Goal: Task Accomplishment & Management: Manage account settings

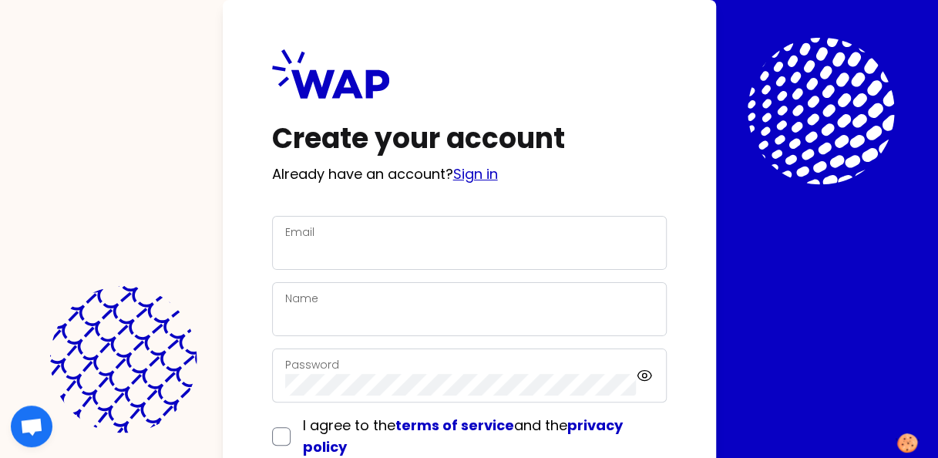
click at [487, 173] on link "Sign in" at bounding box center [475, 173] width 45 height 19
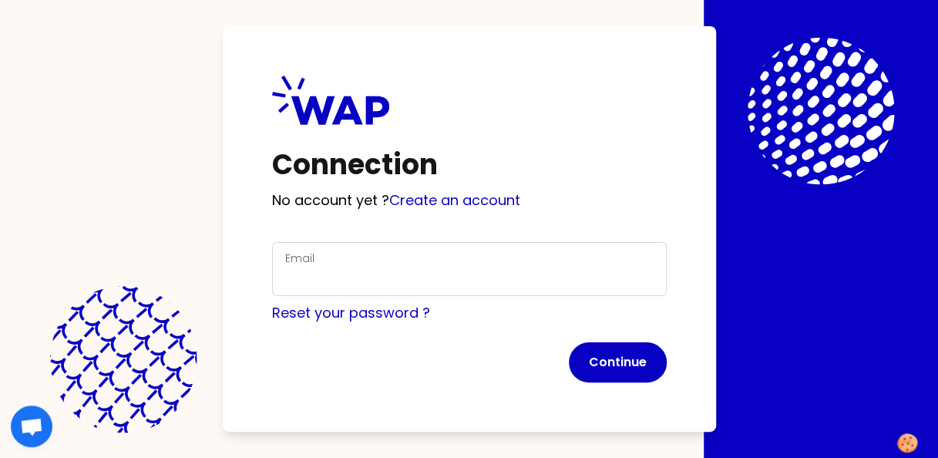
click at [316, 263] on div "Email" at bounding box center [469, 269] width 368 height 40
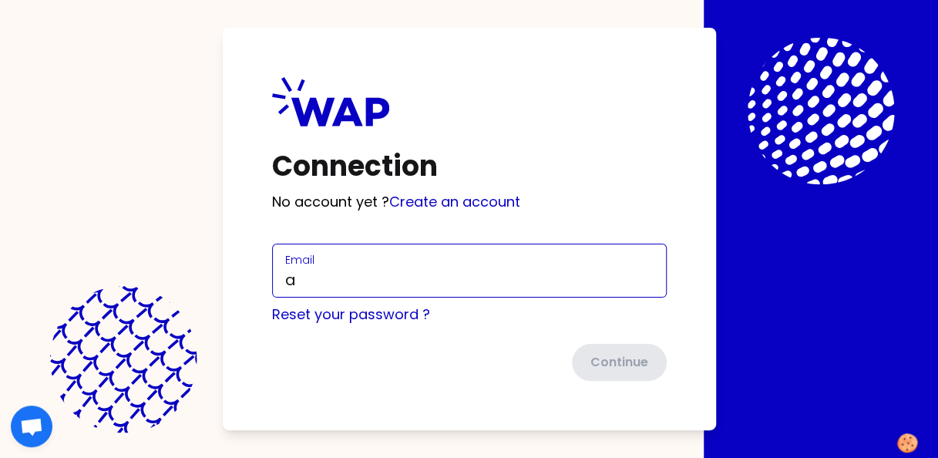
type input "[DOMAIN_NAME][EMAIL_ADDRESS][DOMAIN_NAME]"
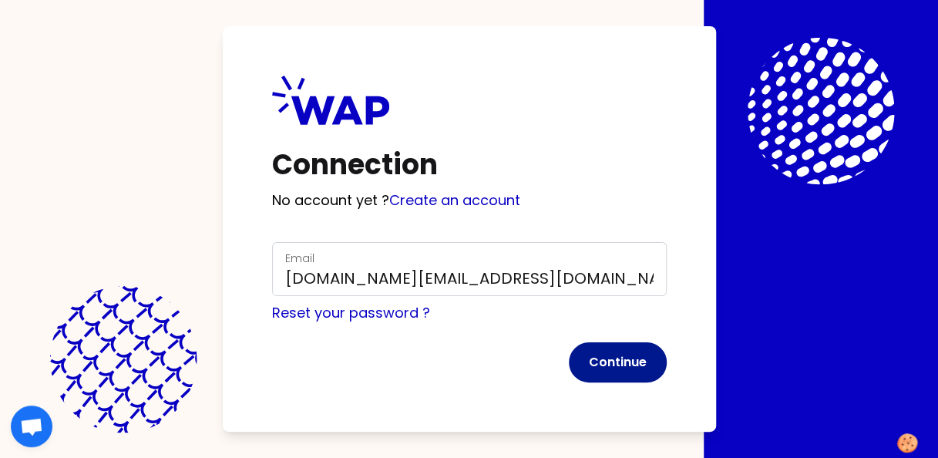
click at [627, 362] on button "Continue" at bounding box center [618, 362] width 98 height 40
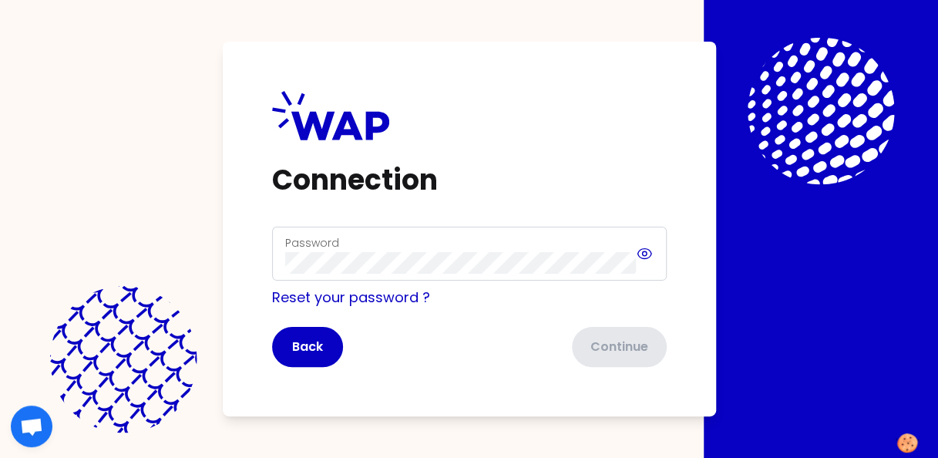
click at [643, 255] on icon at bounding box center [645, 253] width 5 height 5
click at [643, 255] on icon at bounding box center [644, 253] width 17 height 18
click at [646, 253] on div "Password" at bounding box center [469, 254] width 394 height 54
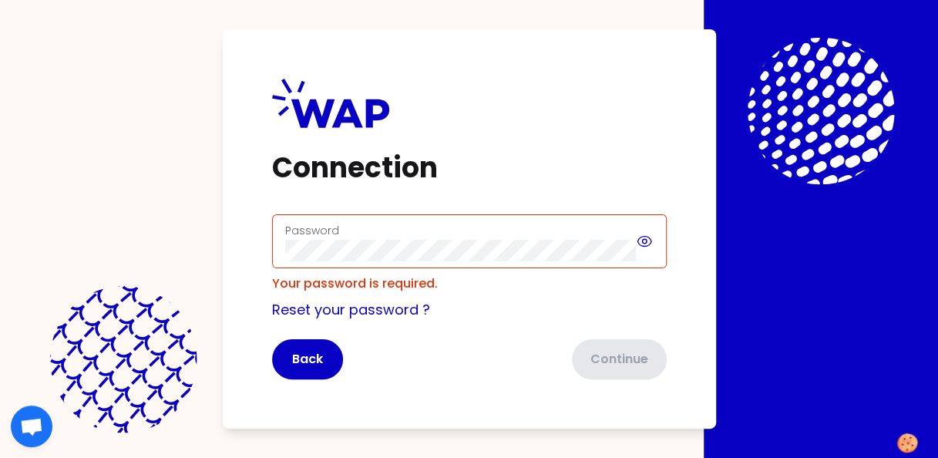
click at [646, 237] on icon at bounding box center [644, 241] width 17 height 18
click at [646, 240] on icon at bounding box center [645, 241] width 14 height 13
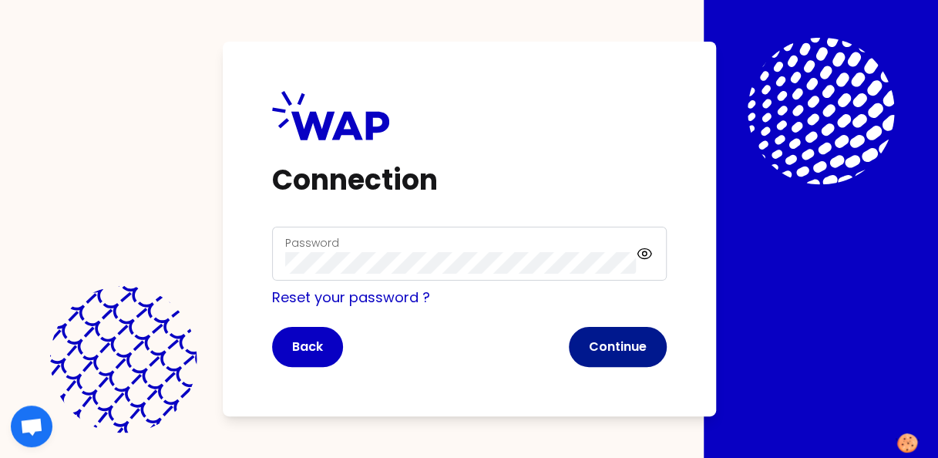
click at [616, 350] on button "Continue" at bounding box center [618, 347] width 98 height 40
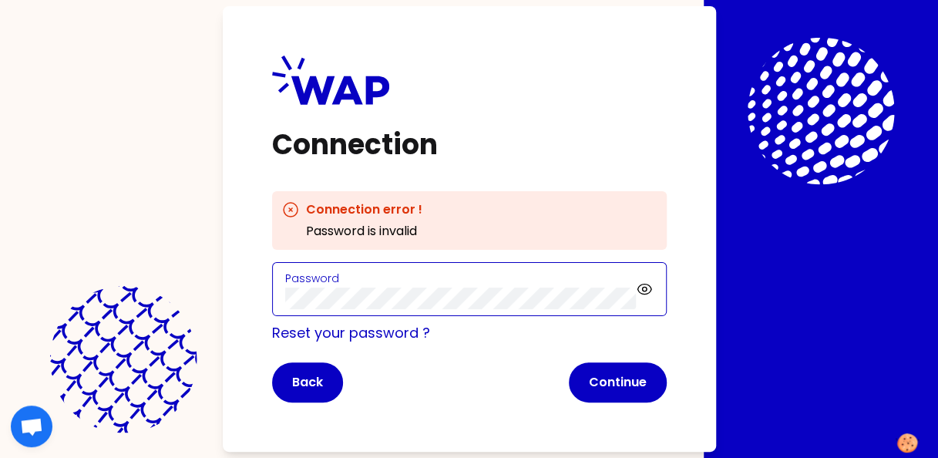
click at [249, 297] on div "Connection Connection error ! Password is invalid Password Reset your password …" at bounding box center [469, 228] width 493 height 445
click button "Continue" at bounding box center [618, 382] width 98 height 40
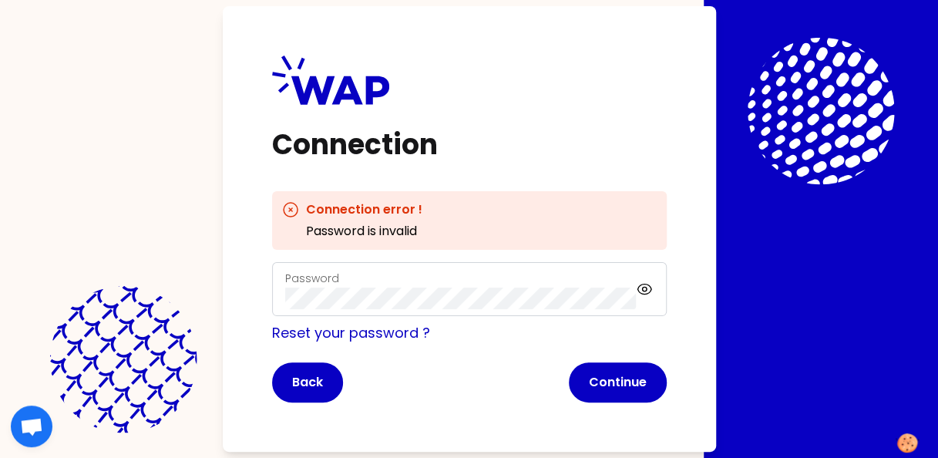
click at [623, 380] on button "Continue" at bounding box center [618, 382] width 98 height 40
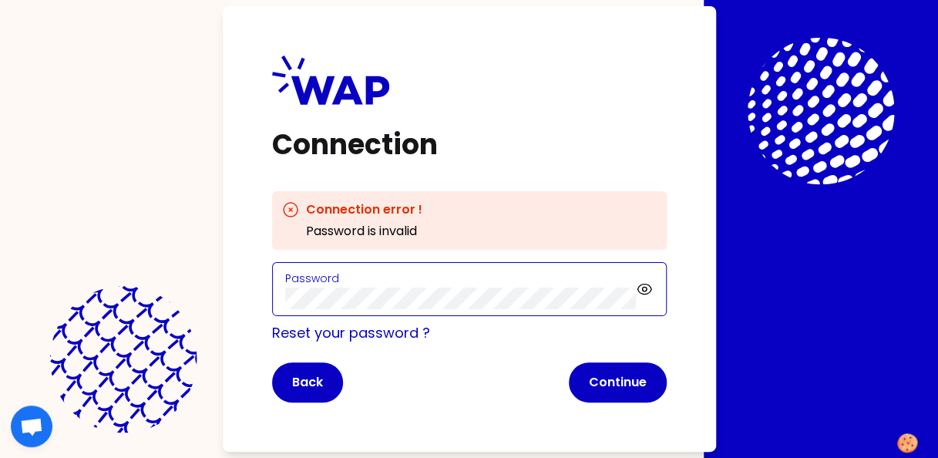
click at [190, 304] on div "Connection Connection error ! Password is invalid Password Reset your password …" at bounding box center [469, 229] width 938 height 458
click button "Continue" at bounding box center [618, 382] width 98 height 40
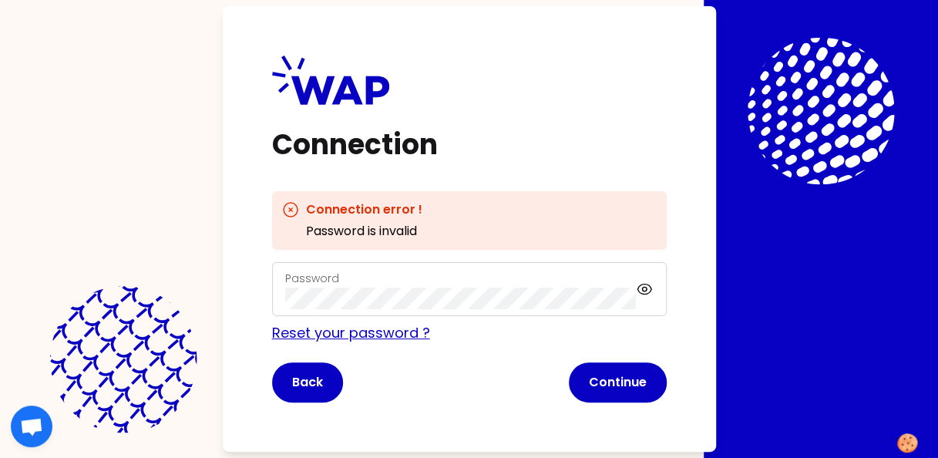
click at [391, 337] on link "Reset your password ?" at bounding box center [351, 332] width 158 height 19
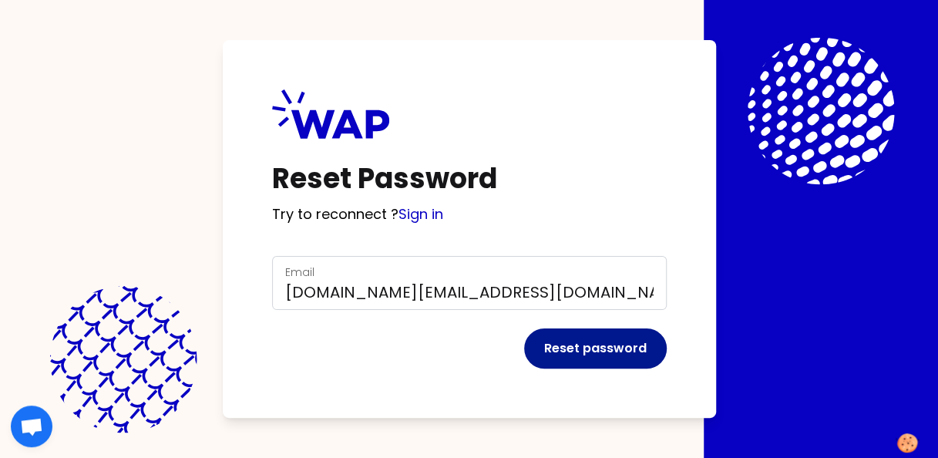
click at [599, 348] on button "Reset password" at bounding box center [595, 348] width 143 height 40
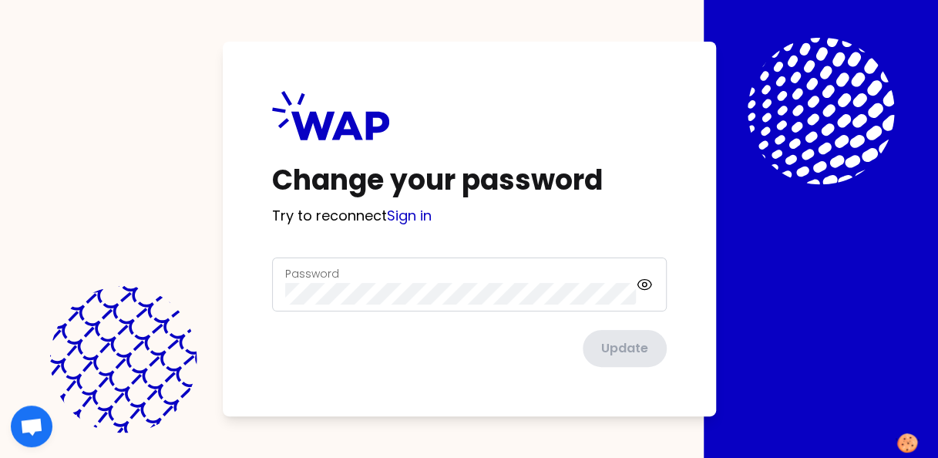
click at [302, 271] on label "Password" at bounding box center [312, 273] width 54 height 15
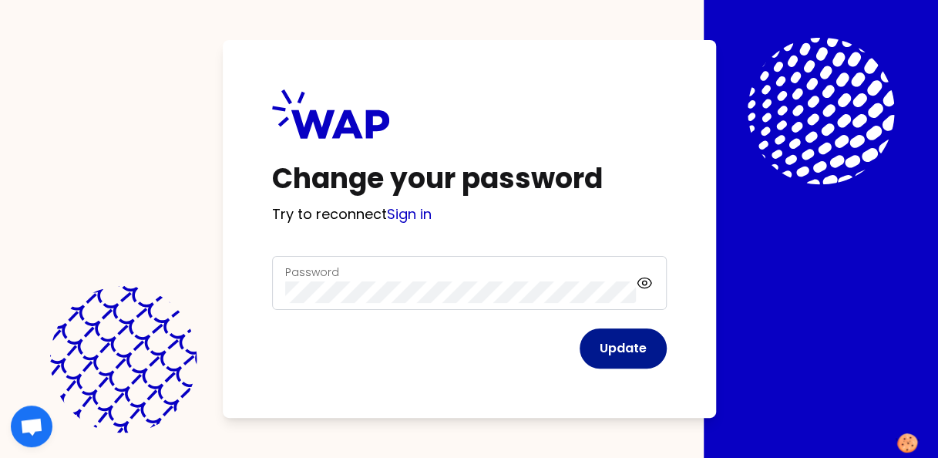
click at [623, 351] on button "Update" at bounding box center [622, 348] width 87 height 40
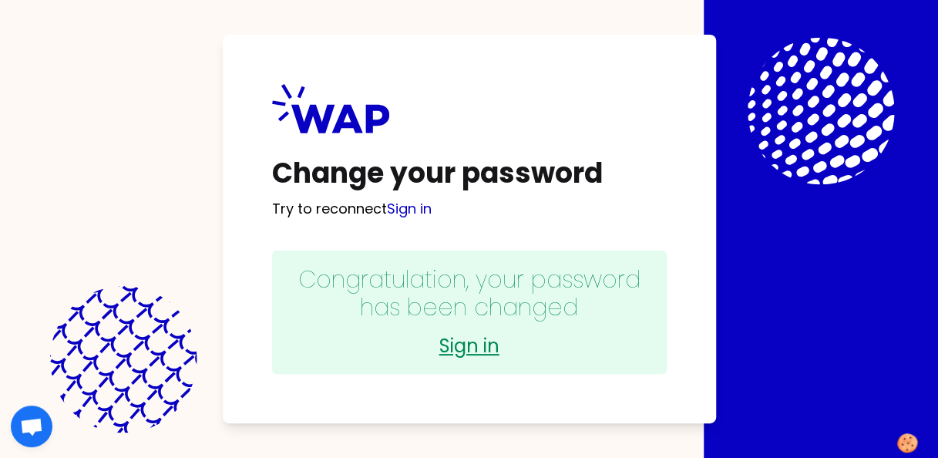
click at [459, 351] on link "Sign in" at bounding box center [469, 346] width 364 height 25
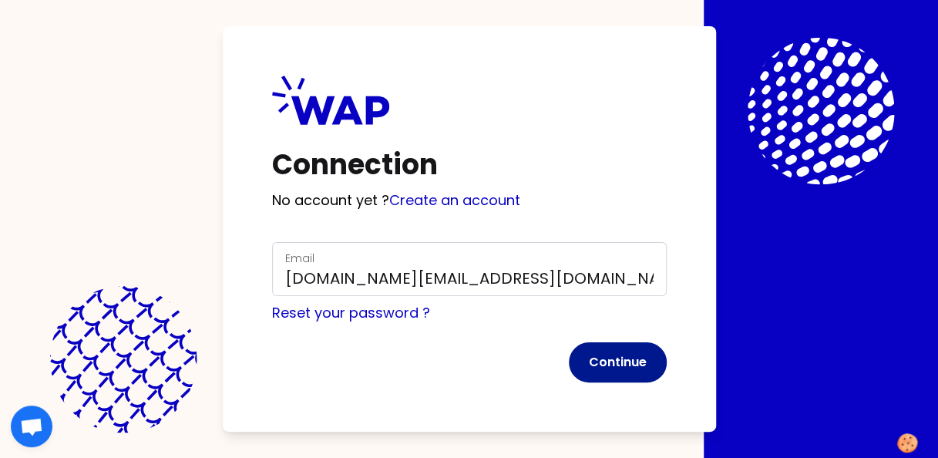
click at [606, 361] on button "Continue" at bounding box center [618, 362] width 98 height 40
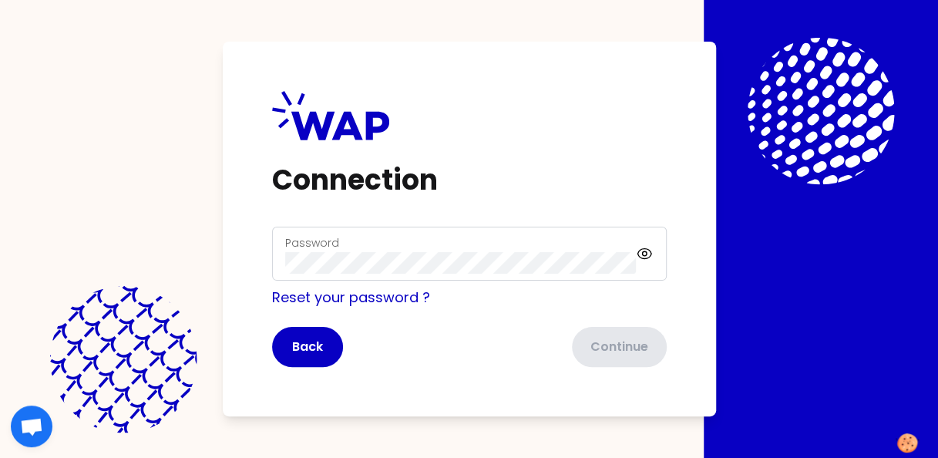
click at [325, 239] on label "Password" at bounding box center [312, 242] width 54 height 15
click at [623, 350] on button "Continue" at bounding box center [618, 347] width 98 height 40
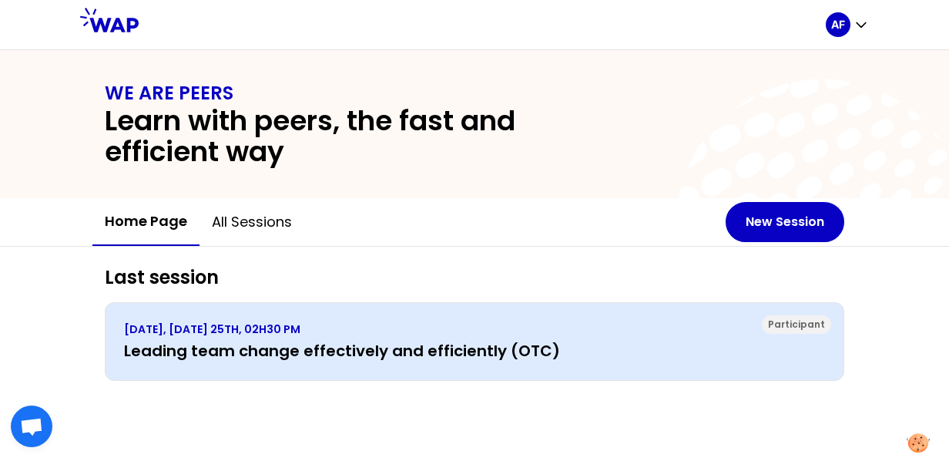
click at [455, 348] on h3 "Leading team change effectively and efficiently (OTC)" at bounding box center [474, 351] width 701 height 22
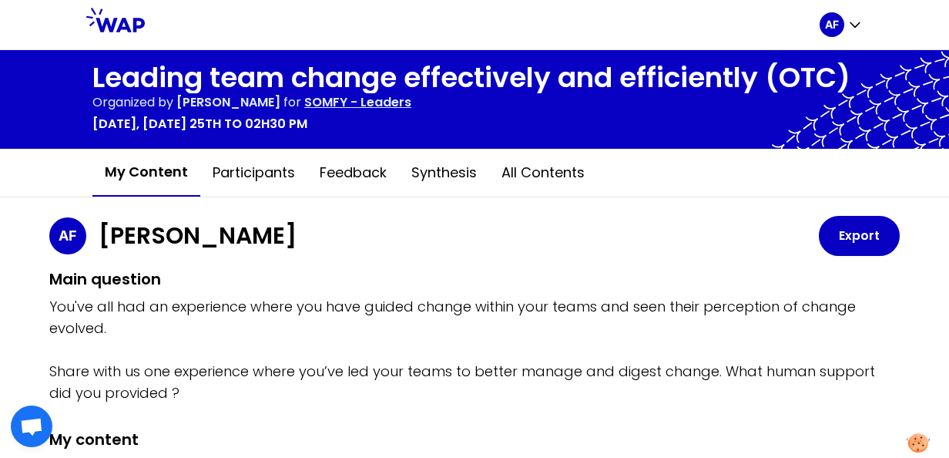
scroll to position [77, 0]
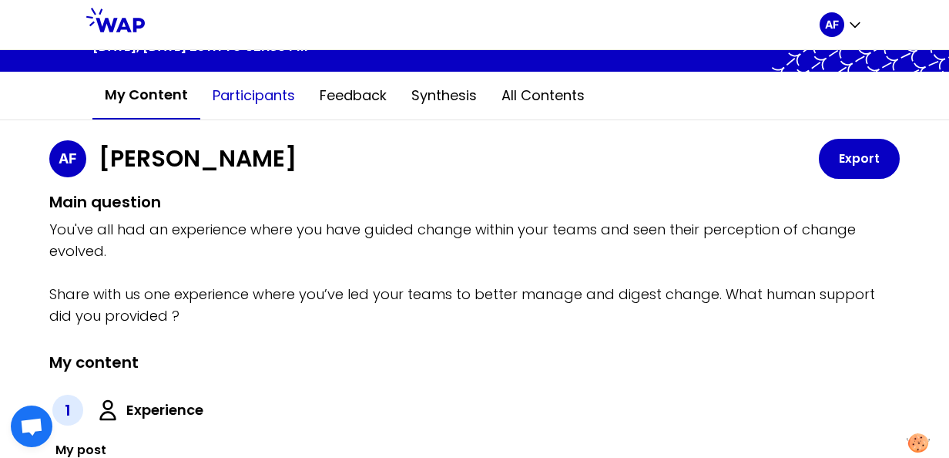
click at [243, 97] on button "Participants" at bounding box center [253, 95] width 107 height 46
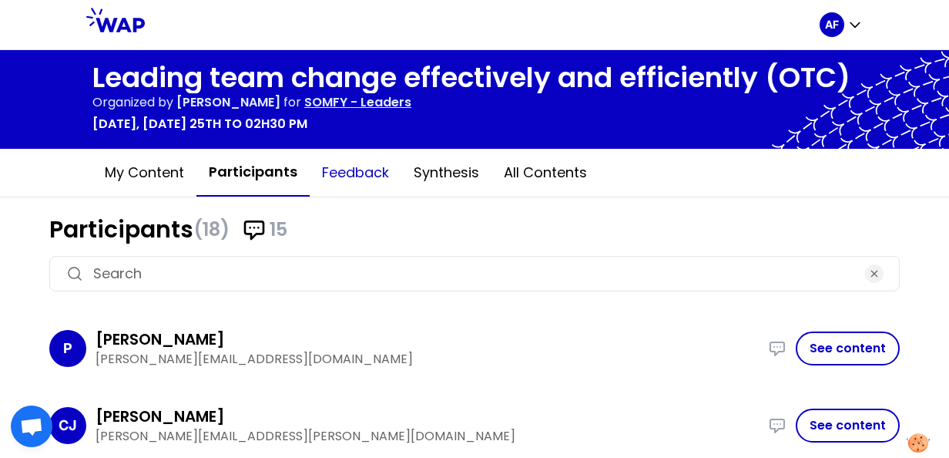
click at [333, 178] on button "Feedback" at bounding box center [356, 172] width 92 height 46
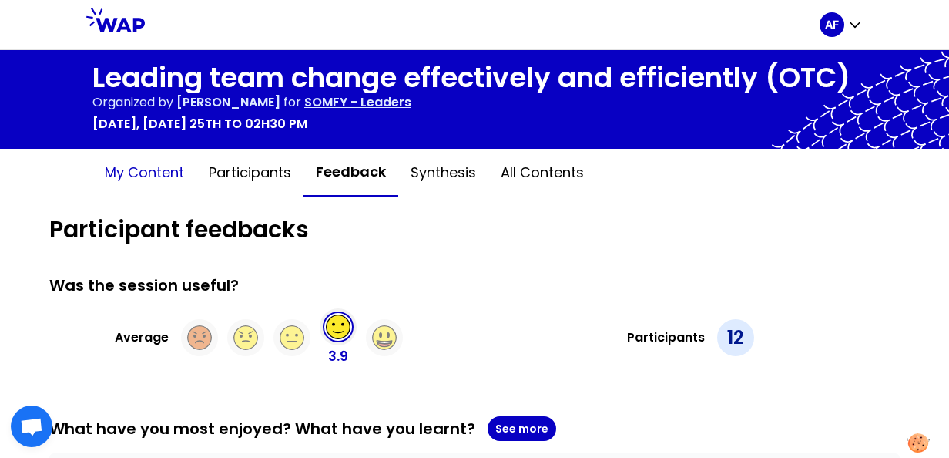
click at [129, 169] on button "My content" at bounding box center [144, 172] width 104 height 46
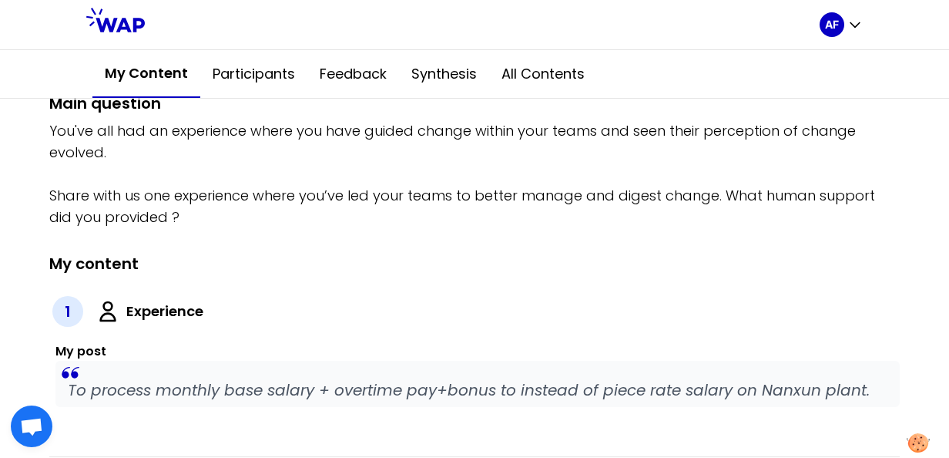
scroll to position [173, 0]
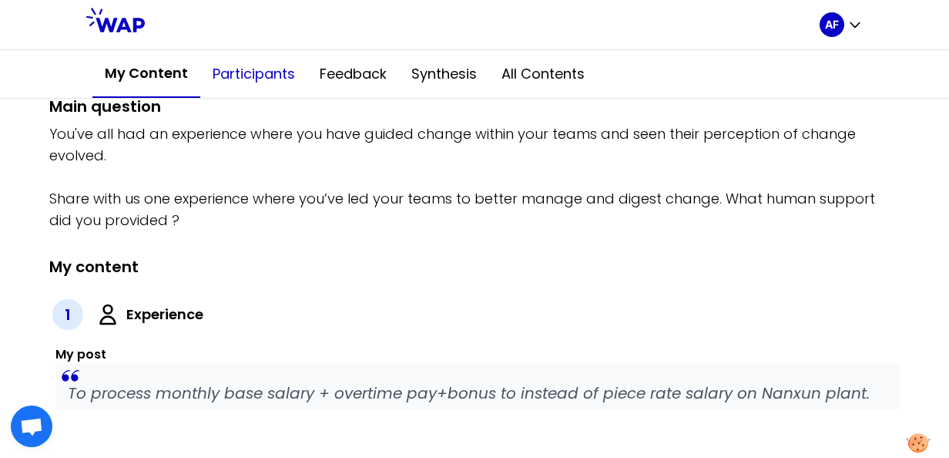
click at [262, 76] on button "Participants" at bounding box center [253, 74] width 107 height 46
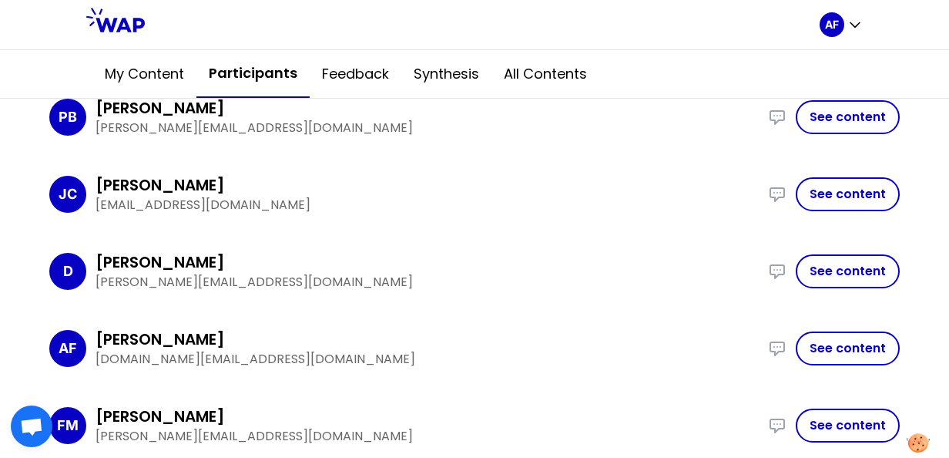
scroll to position [231, 0]
